Goal: Information Seeking & Learning: Find specific fact

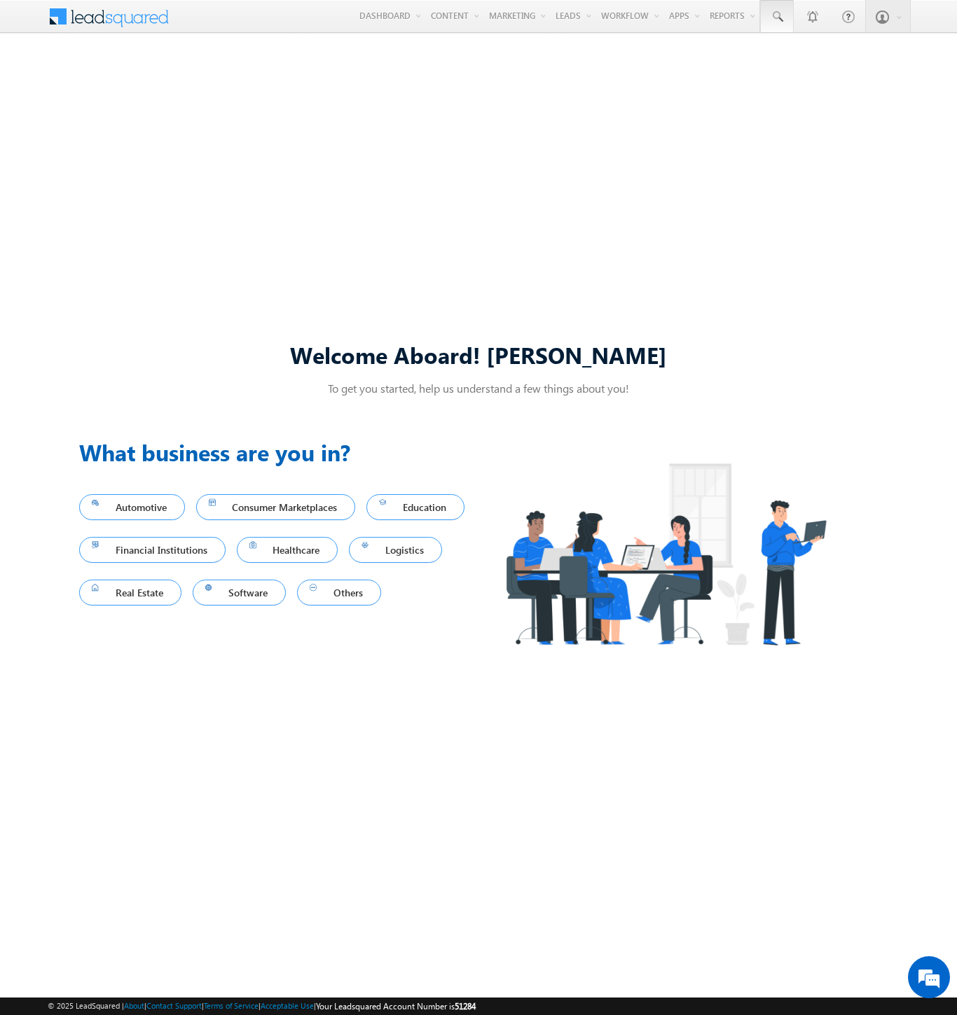
click at [776, 17] on span at bounding box center [777, 17] width 14 height 14
type input "8945710723"
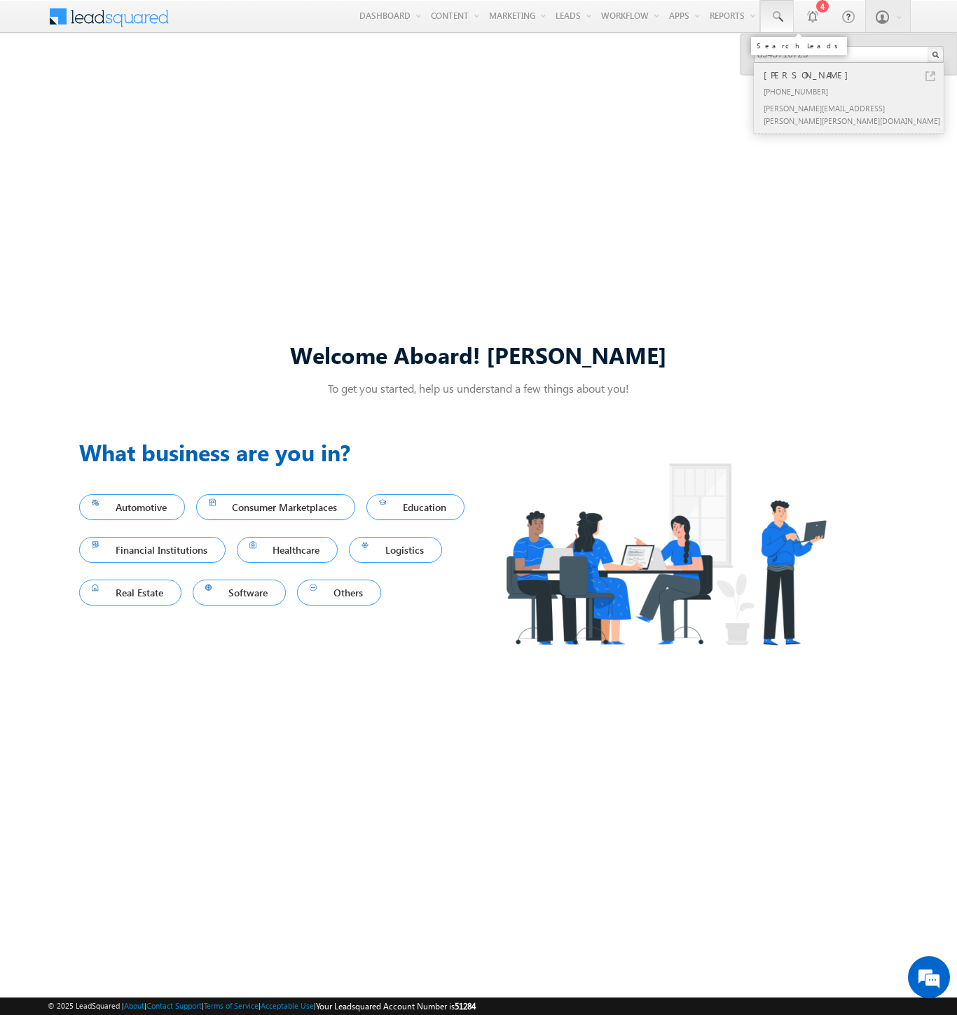
click at [854, 75] on div "[PERSON_NAME]" at bounding box center [854, 74] width 188 height 15
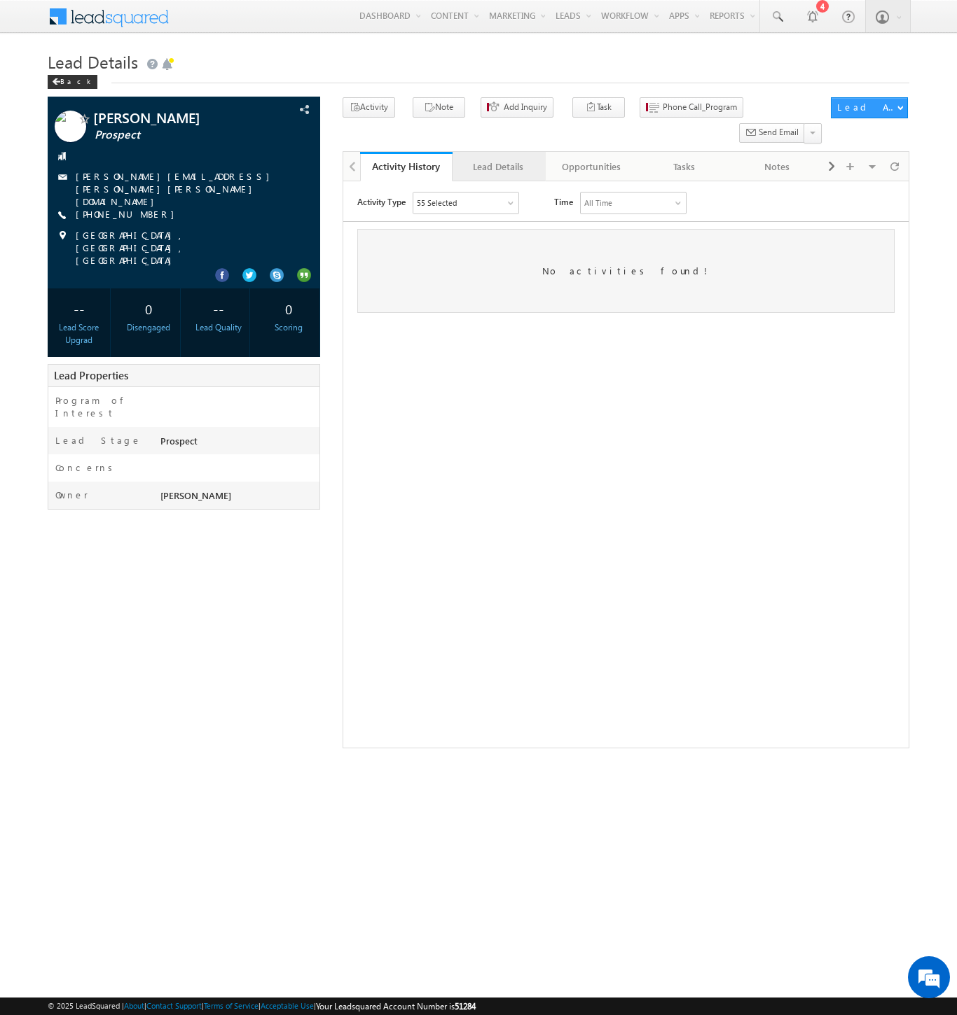
click at [498, 158] on div "Lead Details" at bounding box center [498, 166] width 69 height 17
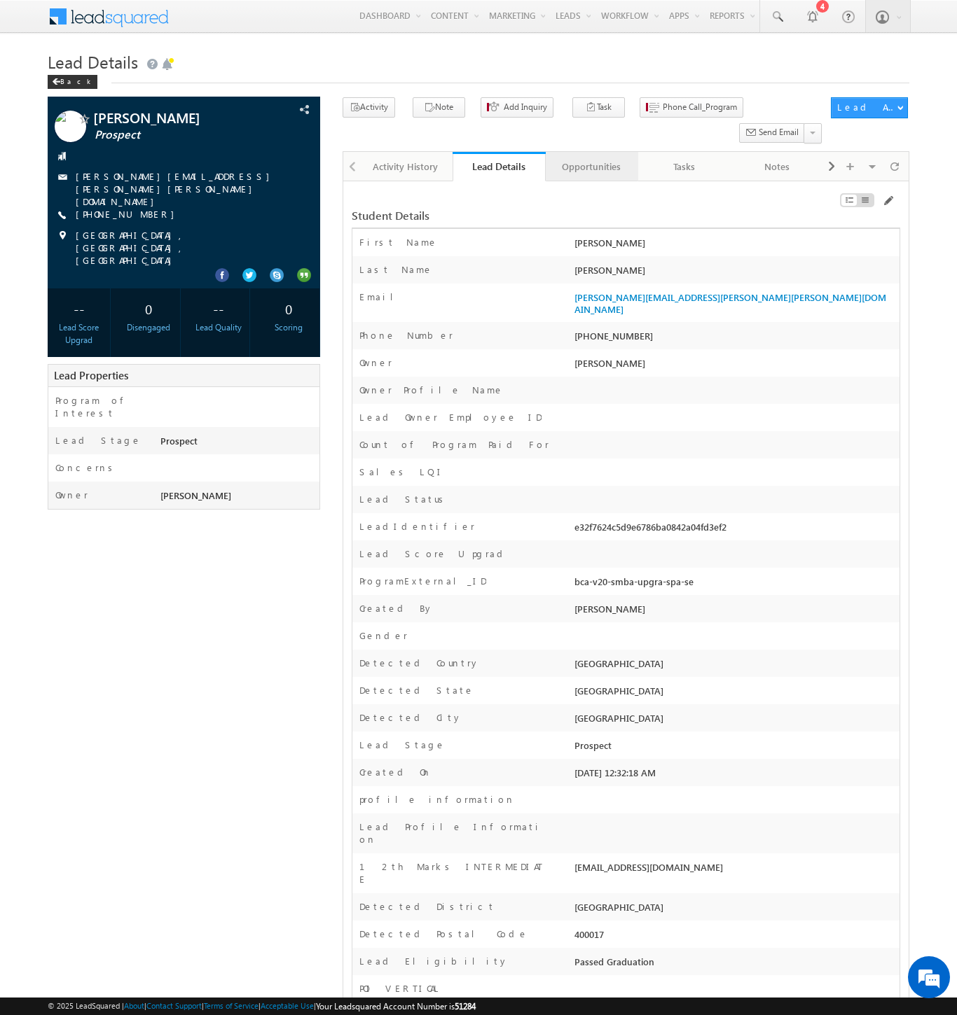
click at [590, 158] on div "Opportunities" at bounding box center [591, 166] width 69 height 17
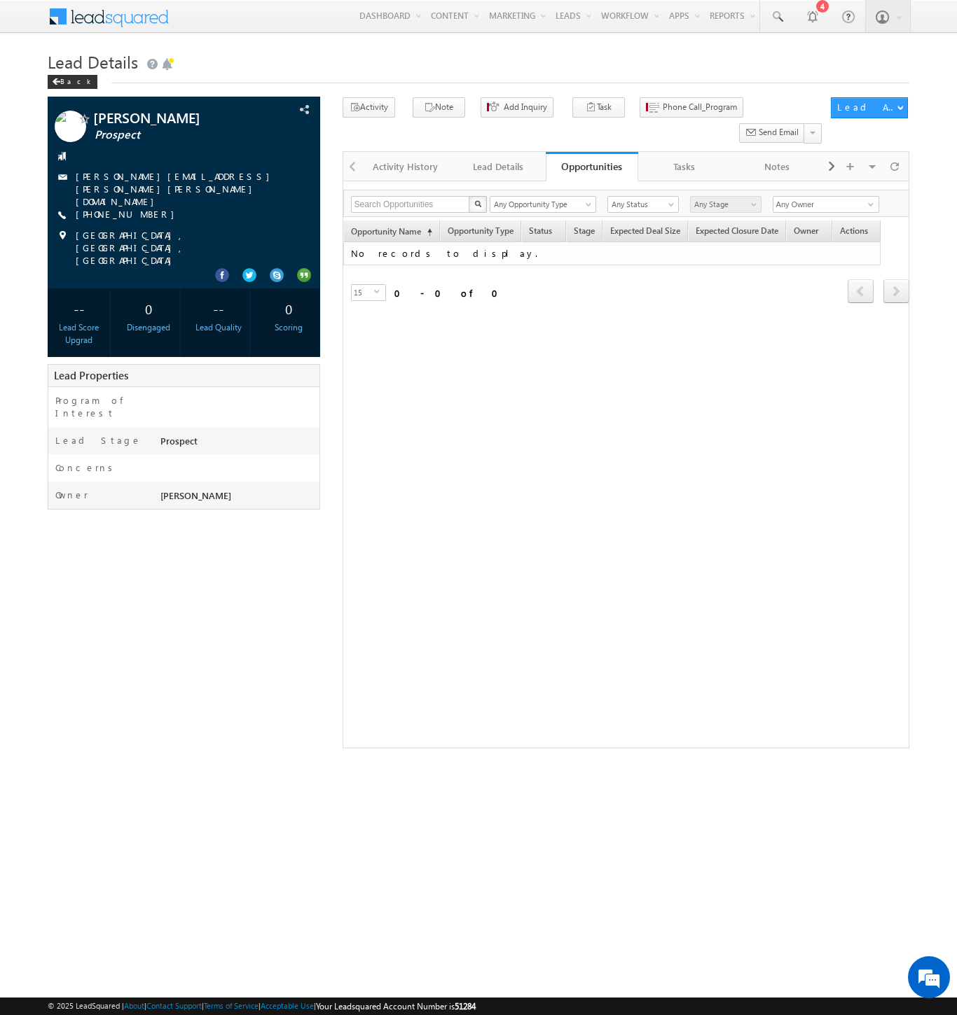
click at [118, 15] on span at bounding box center [118, 15] width 102 height 25
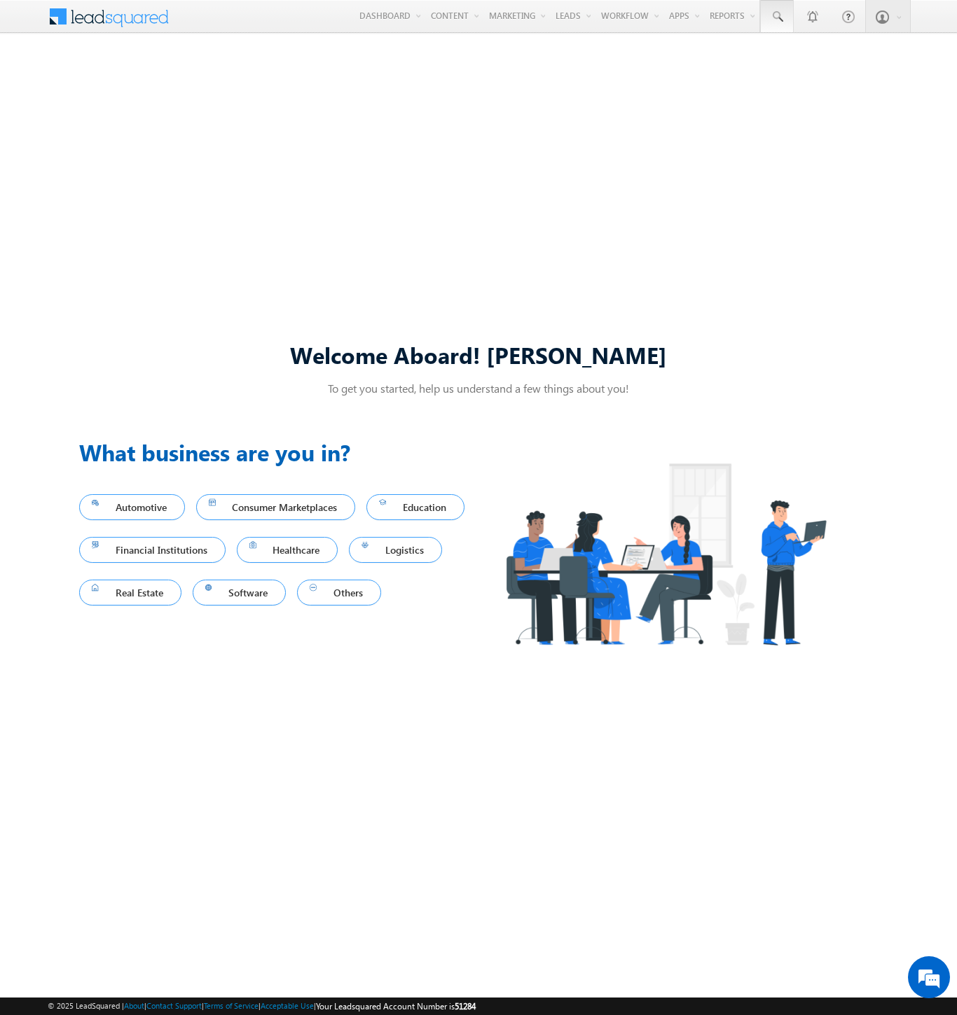
click at [776, 17] on span at bounding box center [777, 17] width 14 height 14
type input "8972131454"
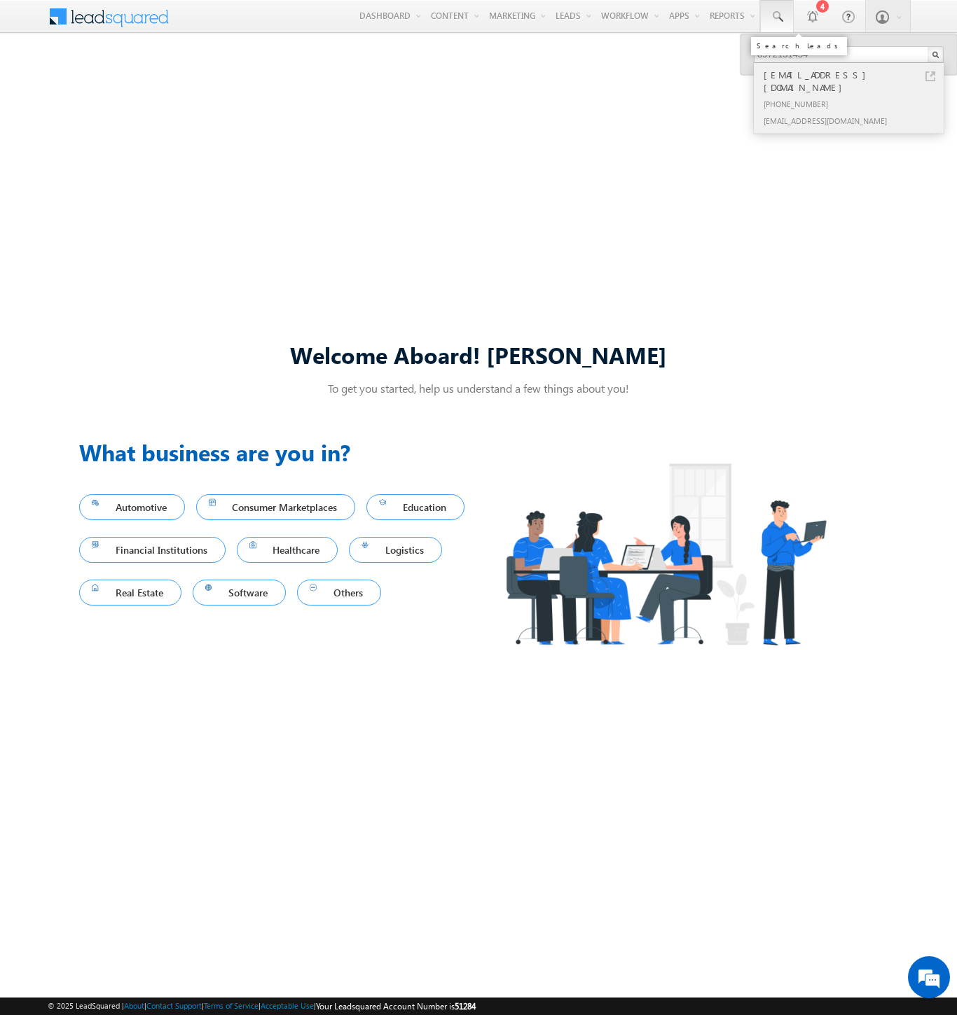
click at [854, 95] on div "+91-8972131454" at bounding box center [854, 103] width 188 height 17
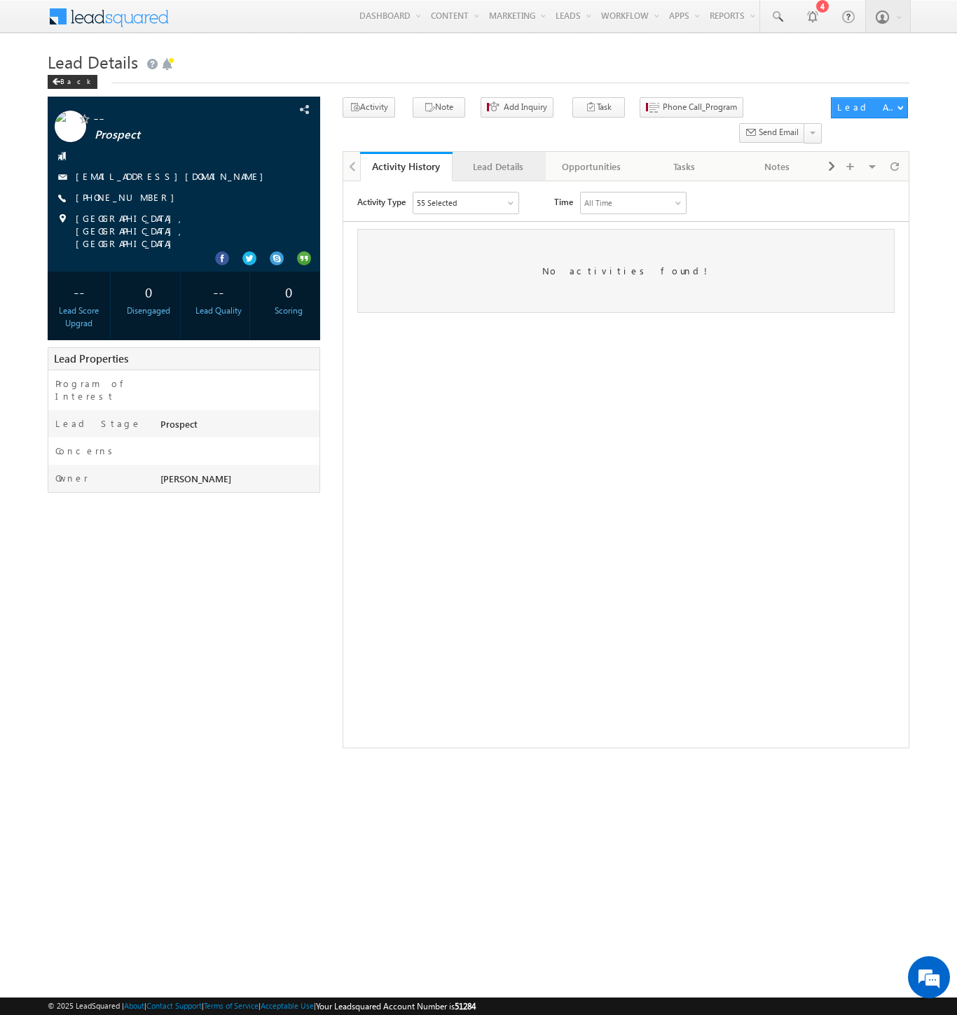
click at [498, 158] on div "Lead Details" at bounding box center [498, 166] width 69 height 17
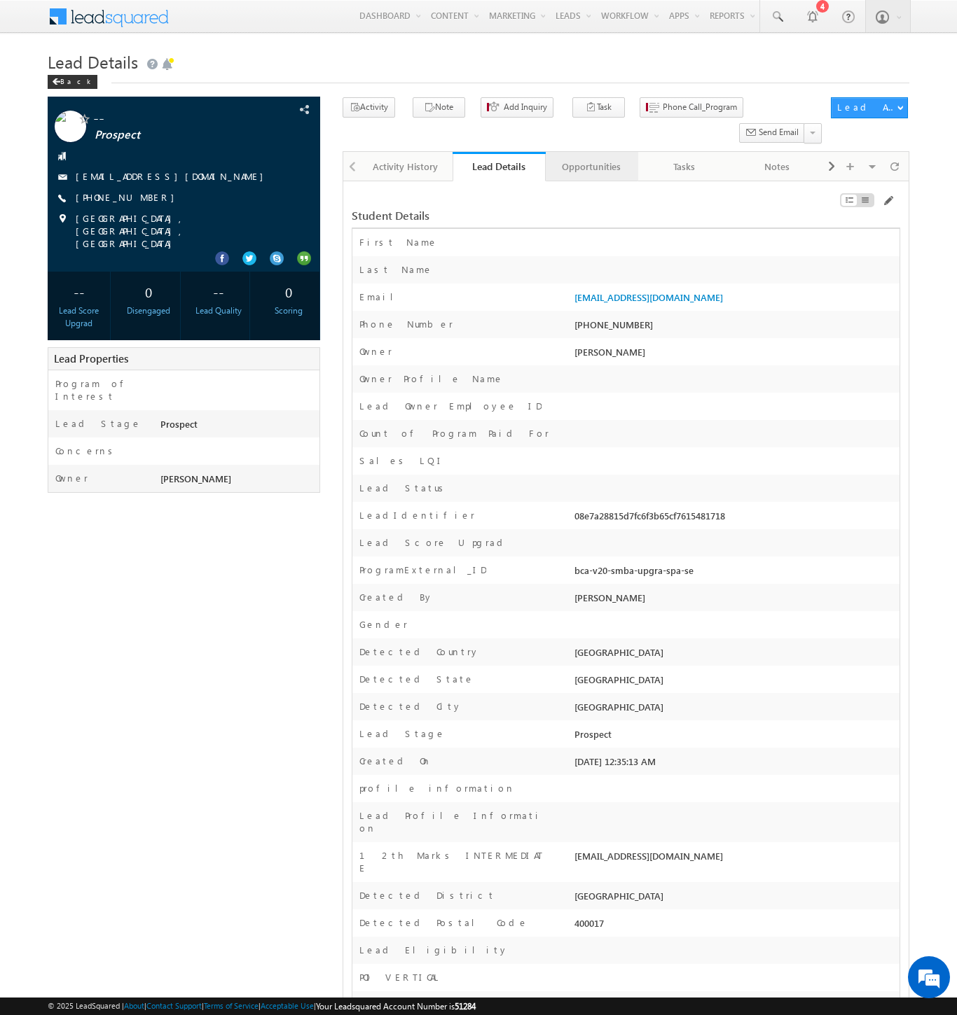
click at [590, 158] on div "Opportunities" at bounding box center [591, 166] width 69 height 17
